Goal: Information Seeking & Learning: Learn about a topic

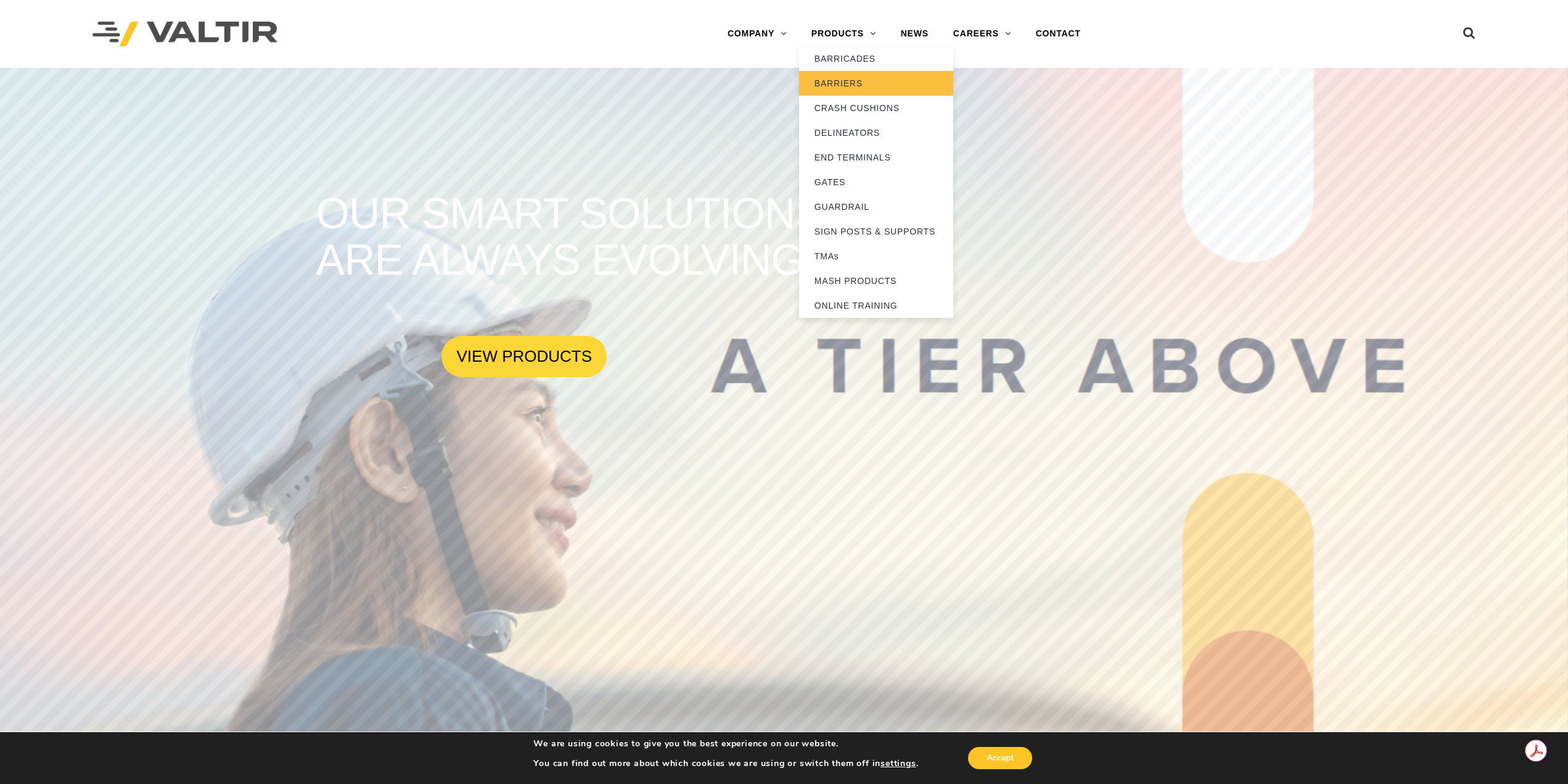
click at [858, 82] on link "BARRIERS" at bounding box center [876, 83] width 154 height 25
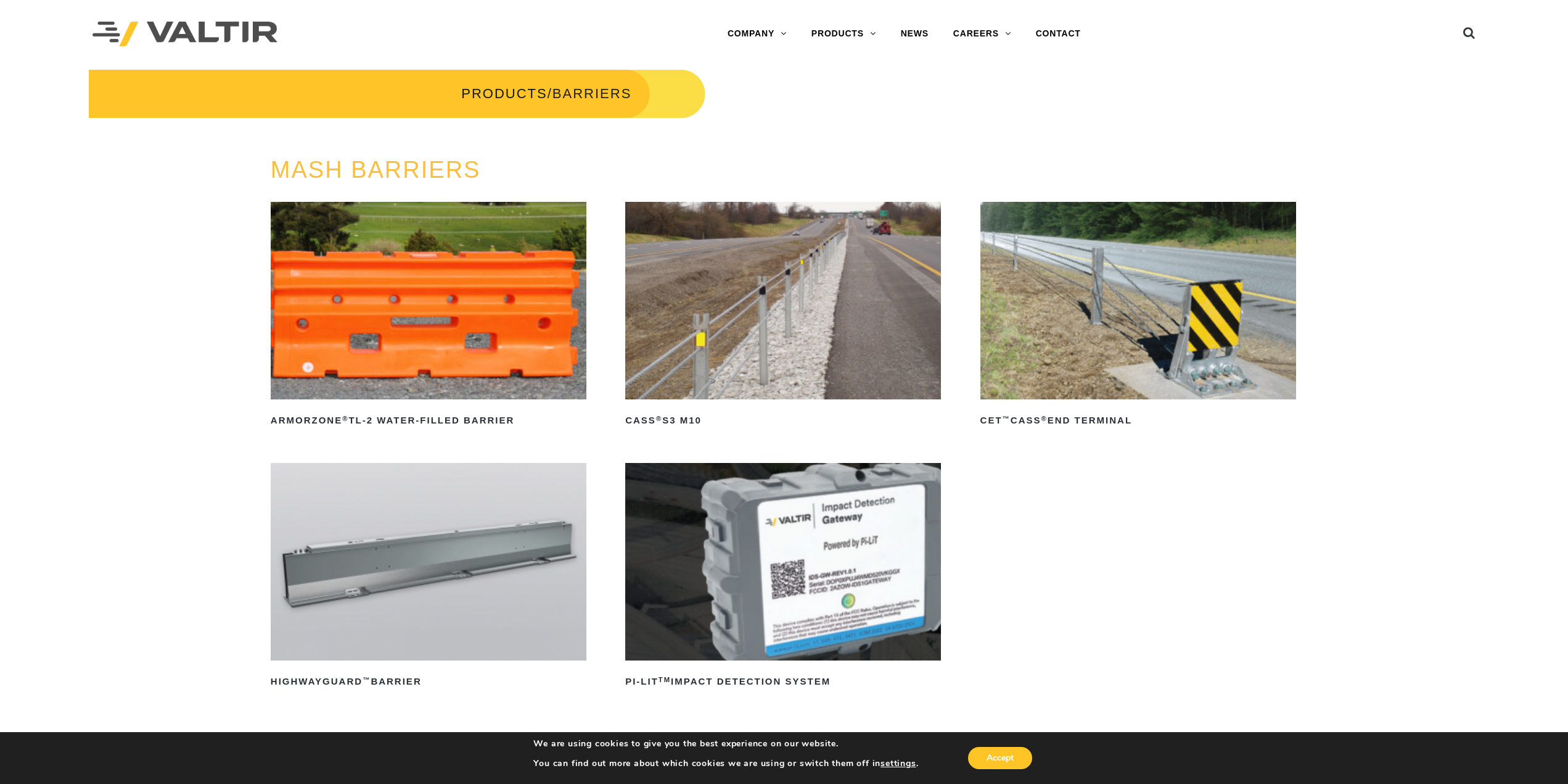
click at [825, 343] on img at bounding box center [783, 301] width 316 height 197
click at [848, 315] on img at bounding box center [783, 301] width 316 height 197
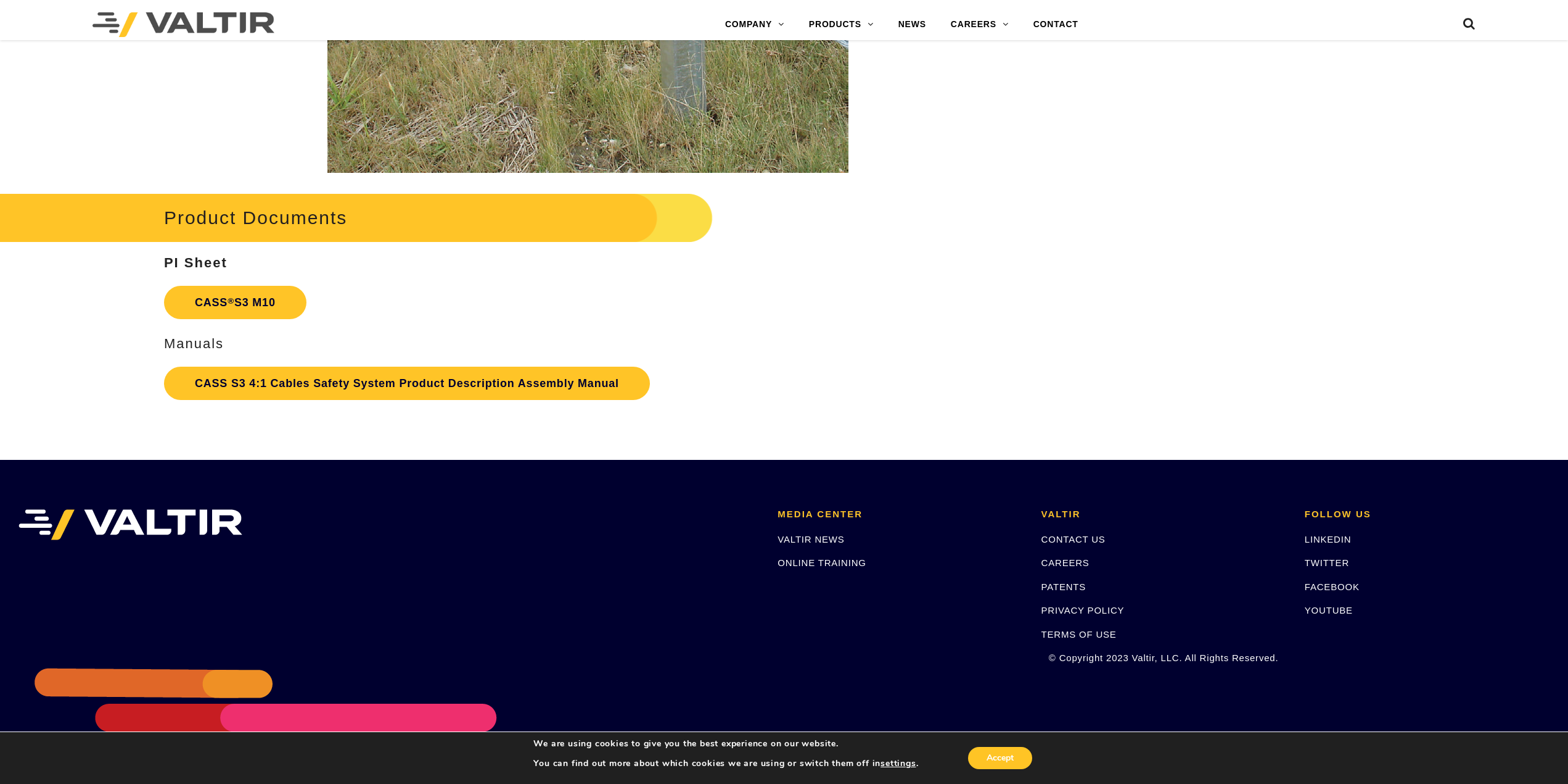
scroll to position [2776, 0]
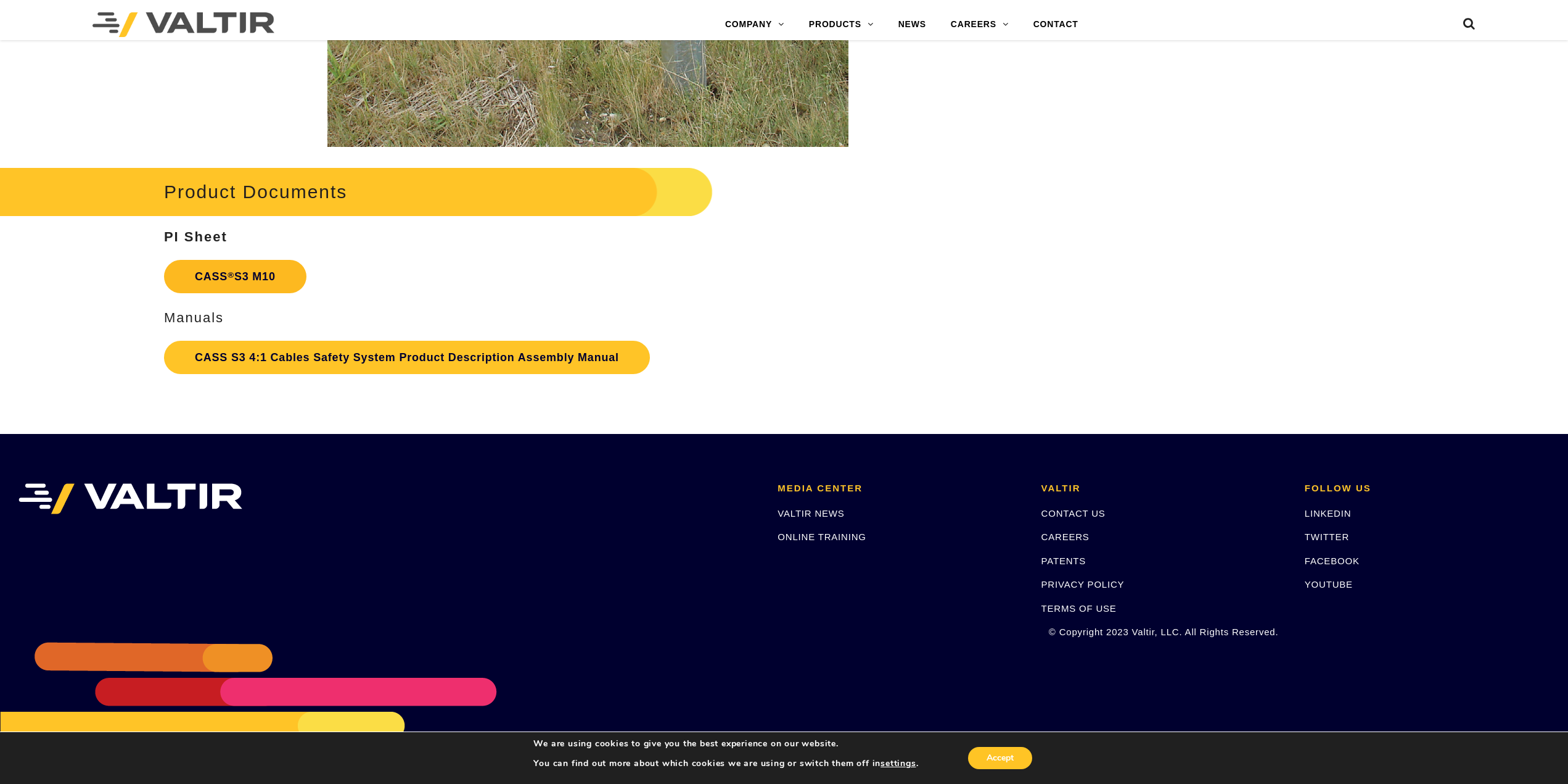
click at [247, 272] on link "CASS ® S3 M10" at bounding box center [235, 276] width 142 height 33
click at [469, 356] on link "CASS S3 4:1 Cables Safety System Product Description Assembly Manual" at bounding box center [407, 356] width 486 height 33
